Goal: Task Accomplishment & Management: Manage account settings

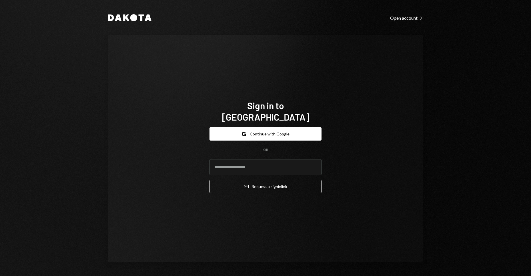
click at [452, 141] on div "Dakota Open account Right Caret Sign in to Dakota Google Continue with Google O…" at bounding box center [265, 138] width 531 height 276
click at [276, 127] on button "Google Continue with Google" at bounding box center [266, 133] width 112 height 13
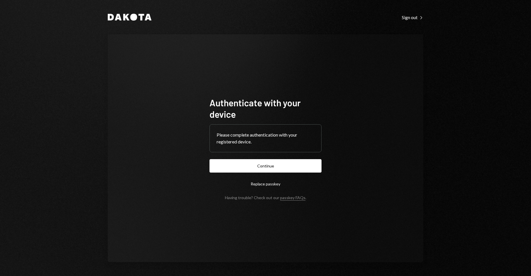
drag, startPoint x: 506, startPoint y: 84, endPoint x: 453, endPoint y: 0, distance: 98.8
click at [497, 73] on div "Dakota Sign out Right Caret Authenticate with your device Please complete authe…" at bounding box center [265, 138] width 531 height 276
drag, startPoint x: 472, startPoint y: 62, endPoint x: 449, endPoint y: 10, distance: 56.7
click at [471, 56] on div "Dakota Sign out Right Caret Authenticate with your device Please complete authe…" at bounding box center [265, 138] width 531 height 276
click at [436, 102] on div "Dakota Sign out Right Caret Authenticate with your device Please complete authe…" at bounding box center [265, 138] width 343 height 276
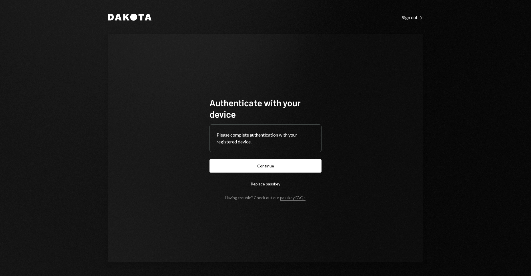
click at [346, 95] on div "Authenticate with your device Please complete authentication with your register…" at bounding box center [266, 148] width 316 height 228
click at [275, 168] on button "Continue" at bounding box center [266, 165] width 112 height 13
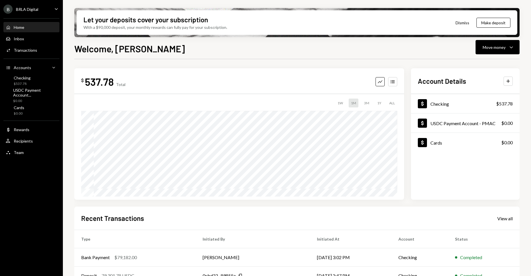
click at [101, 46] on h1 "Welcome, Luiz" at bounding box center [129, 48] width 111 height 11
click at [20, 29] on div "Home" at bounding box center [19, 27] width 11 height 5
click at [118, 49] on h1 "Welcome, Luiz" at bounding box center [129, 48] width 111 height 11
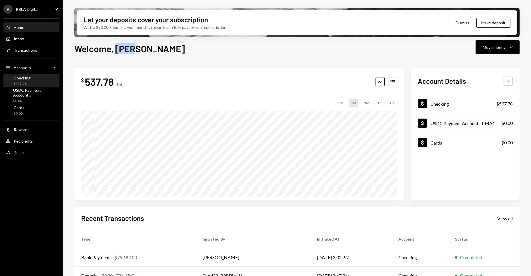
click at [32, 82] on div "Checking $537.78" at bounding box center [31, 80] width 51 height 11
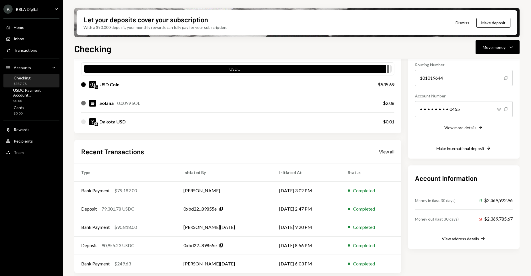
scroll to position [59, 0]
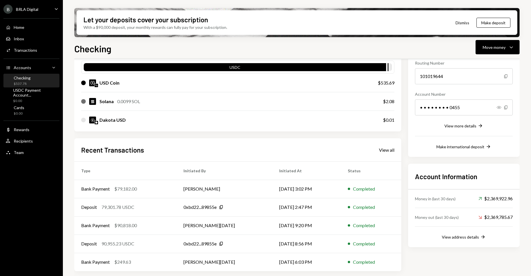
click at [397, 59] on div "My balance $ 537.78 USDC USD Coin $535.69 Solana 0.0099 SOL $2.08 Dakota USD $0…" at bounding box center [237, 79] width 327 height 104
click at [40, 31] on div "Home Home" at bounding box center [31, 28] width 51 height 10
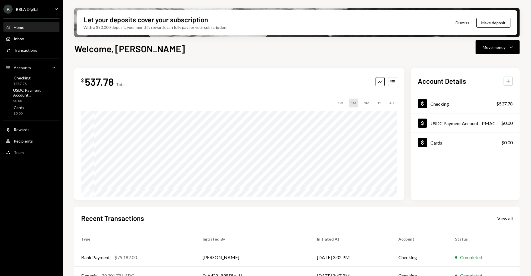
click at [23, 23] on div "Home Home" at bounding box center [31, 28] width 51 height 10
click at [24, 25] on div "Home" at bounding box center [19, 27] width 11 height 5
click at [29, 52] on div "Transactions" at bounding box center [25, 50] width 23 height 5
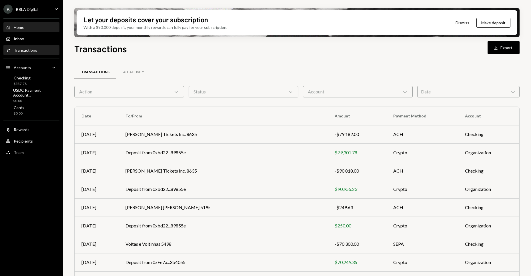
click at [30, 26] on div "Home Home" at bounding box center [31, 27] width 51 height 5
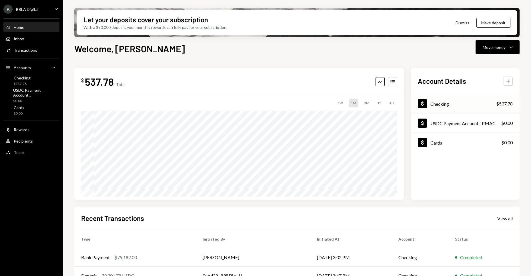
click at [504, 103] on div "$537.78" at bounding box center [504, 103] width 17 height 7
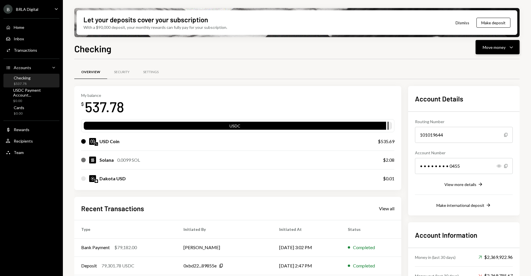
click at [498, 49] on div "Move money" at bounding box center [494, 47] width 23 height 6
click at [492, 63] on div "Send" at bounding box center [493, 64] width 42 height 6
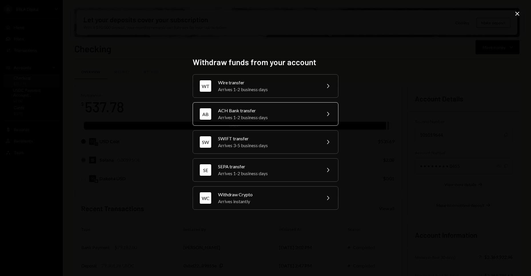
click at [305, 113] on div "ACH Bank transfer" at bounding box center [267, 110] width 99 height 7
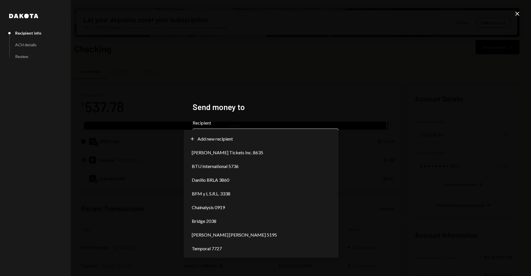
click at [328, 143] on body "B BRLA Digital Caret Down Home Home Inbox Inbox Activities Transactions Account…" at bounding box center [265, 138] width 531 height 276
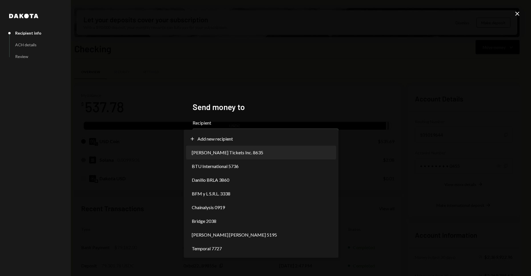
select select "**********"
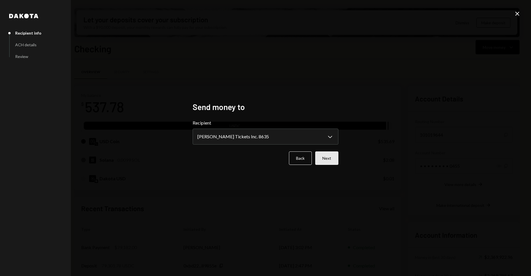
click at [328, 163] on button "Next" at bounding box center [326, 158] width 23 height 13
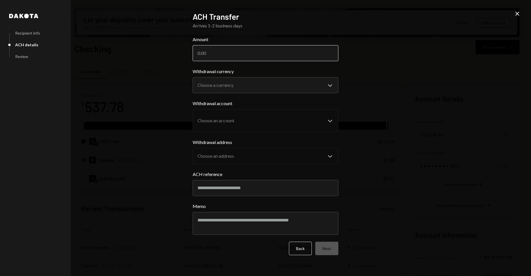
click at [274, 54] on input "Amount" at bounding box center [266, 53] width 146 height 16
paste input "81213.00"
type input "81213.00"
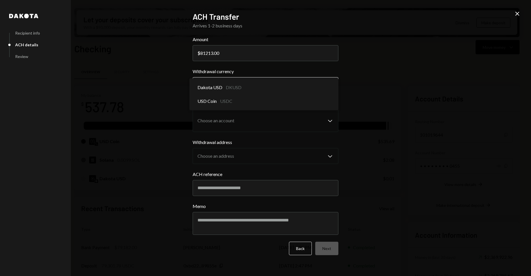
click at [296, 85] on body "B BRLA Digital Caret Down Home Home Inbox Inbox Activities Transactions Account…" at bounding box center [265, 138] width 531 height 276
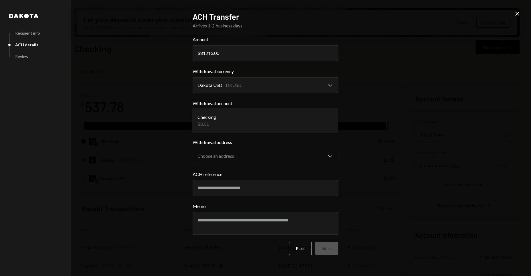
click at [332, 120] on body "B BRLA Digital Caret Down Home Home Inbox Inbox Activities Transactions Account…" at bounding box center [265, 138] width 531 height 276
click at [325, 86] on body "B BRLA Digital Caret Down Home Home Inbox Inbox Activities Transactions Account…" at bounding box center [265, 138] width 531 height 276
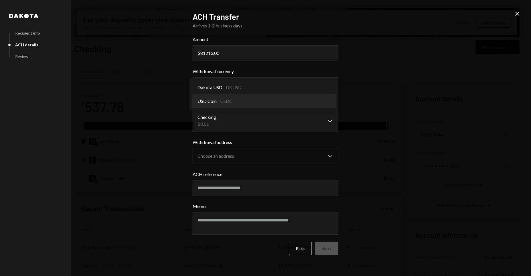
select select "****"
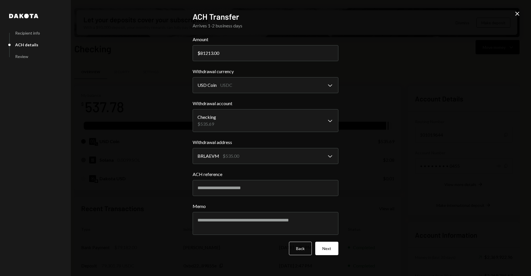
click at [408, 137] on div "**********" at bounding box center [265, 138] width 531 height 276
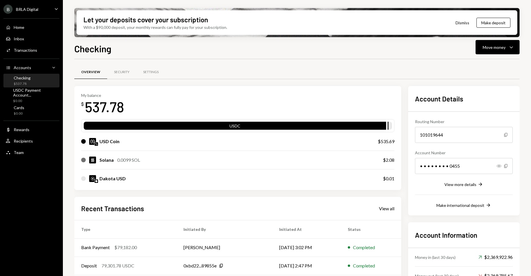
click at [38, 32] on div "Home Home Inbox Inbox Activities Transactions Accounts Accounts Caret Down Chec…" at bounding box center [31, 87] width 63 height 144
click at [37, 30] on div "Home Home" at bounding box center [31, 28] width 51 height 10
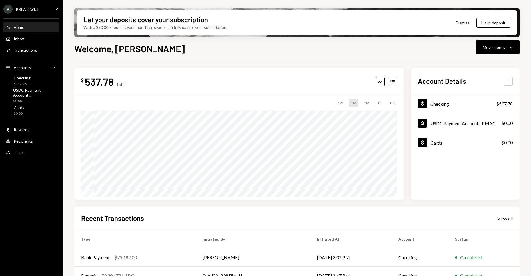
click at [250, 71] on div "$ 537.78 Total Graph Accounts 1W 1M 3M 1Y ALL" at bounding box center [239, 133] width 330 height 131
